Goal: Task Accomplishment & Management: Manage account settings

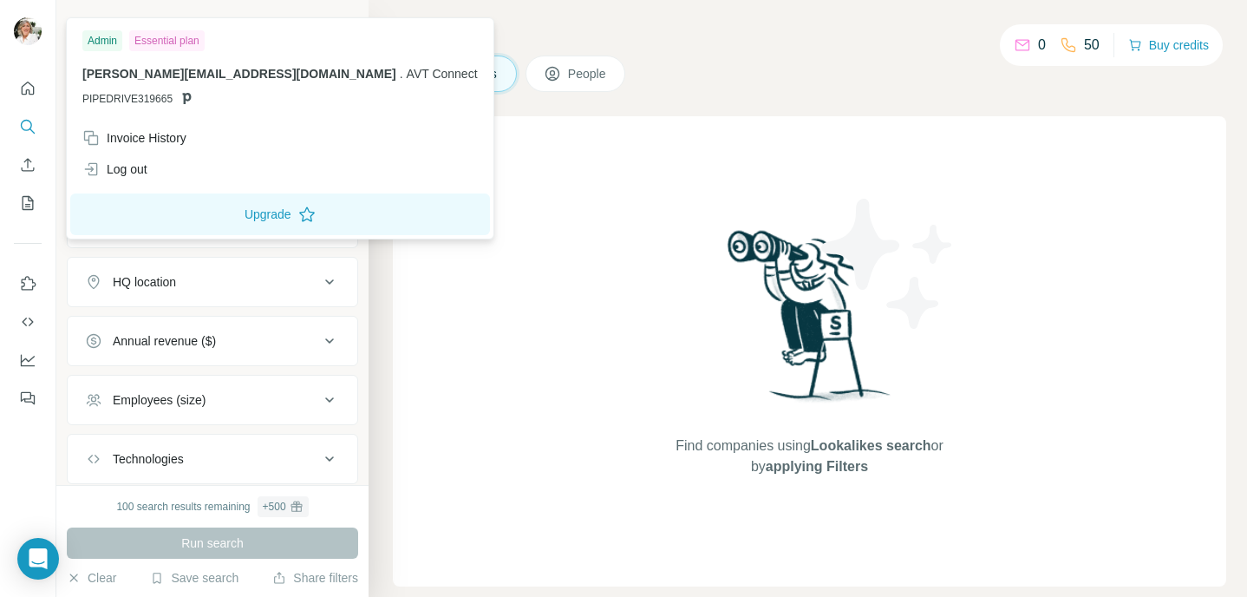
click at [22, 36] on img at bounding box center [28, 31] width 28 height 28
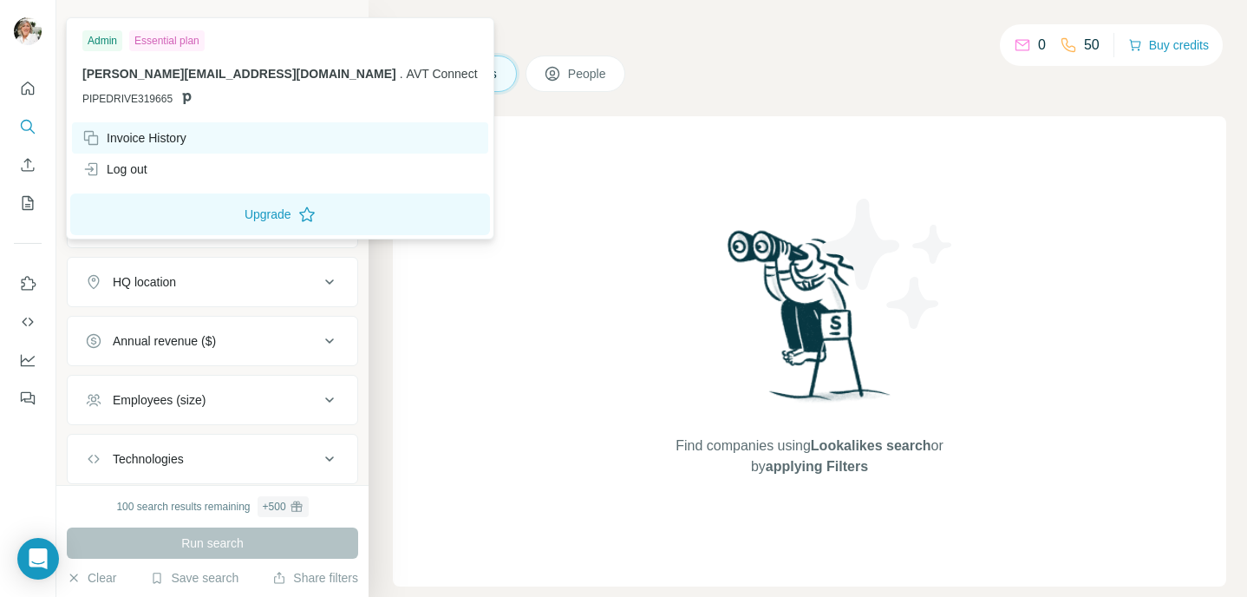
click at [128, 139] on div "Invoice History" at bounding box center [134, 137] width 104 height 17
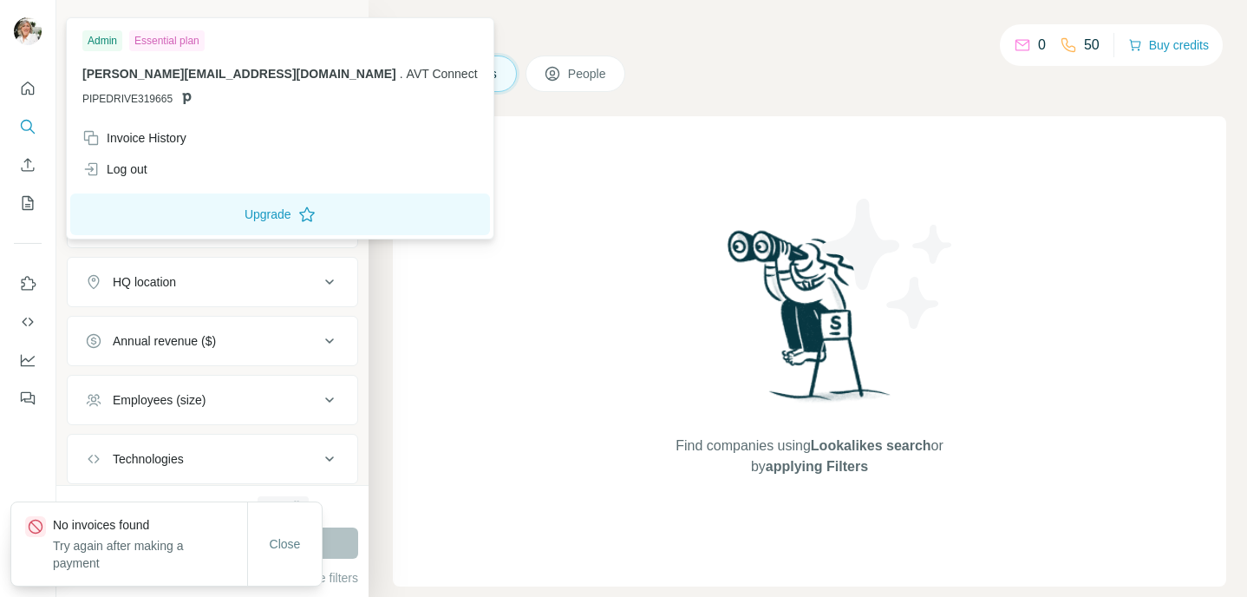
click at [456, 252] on div "Find companies using Lookalikes search or by applying Filters" at bounding box center [809, 351] width 833 height 470
